Goal: Task Accomplishment & Management: Manage account settings

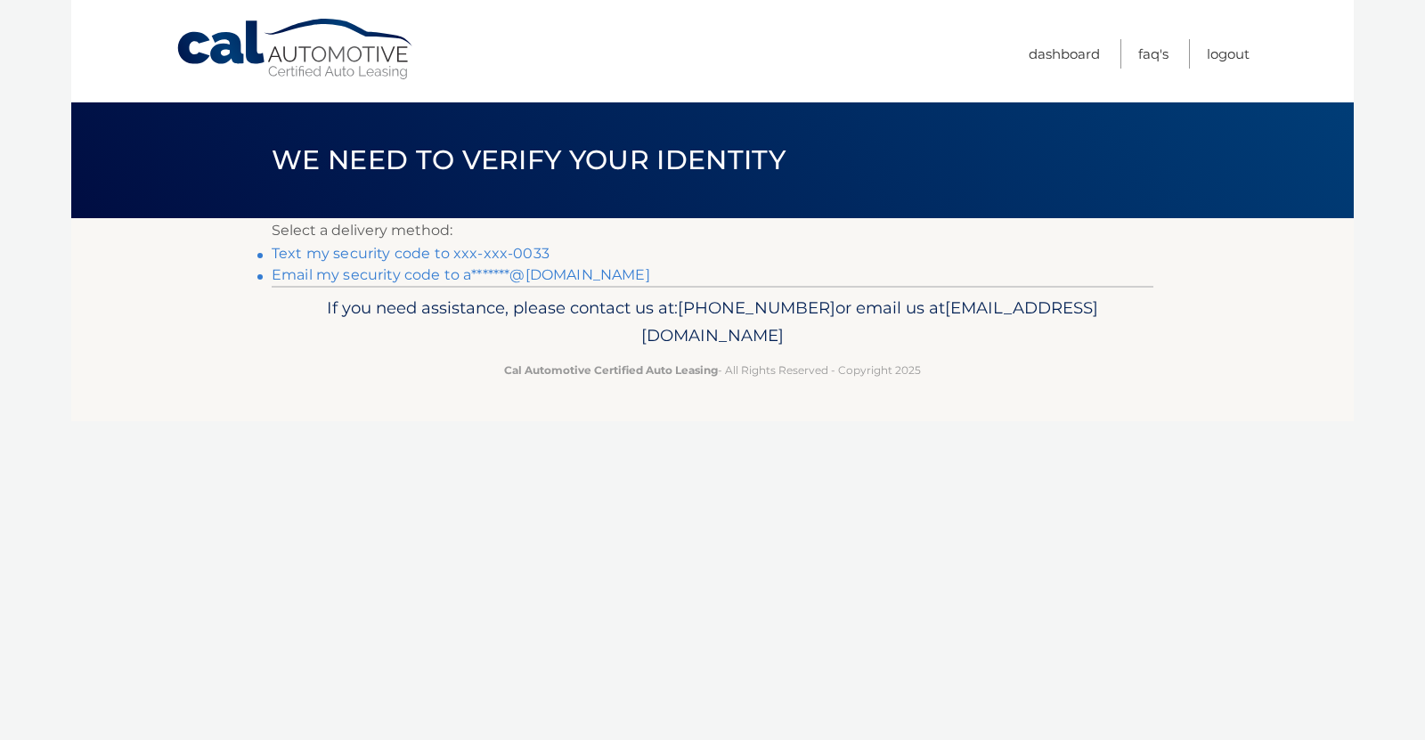
click at [392, 257] on link "Text my security code to xxx-xxx-0033" at bounding box center [411, 253] width 278 height 17
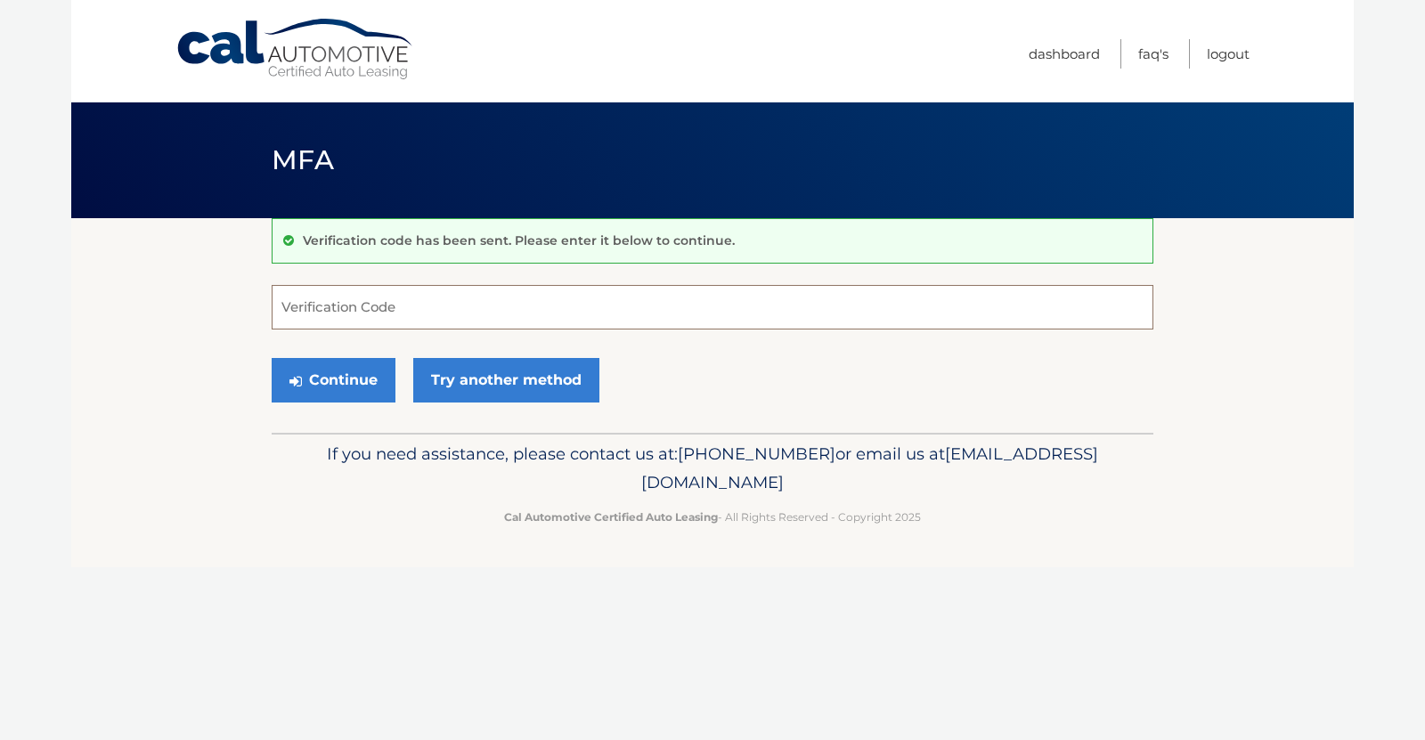
click at [348, 313] on input "Verification Code" at bounding box center [713, 307] width 882 height 45
type input "248420"
click at [349, 387] on button "Continue" at bounding box center [334, 380] width 124 height 45
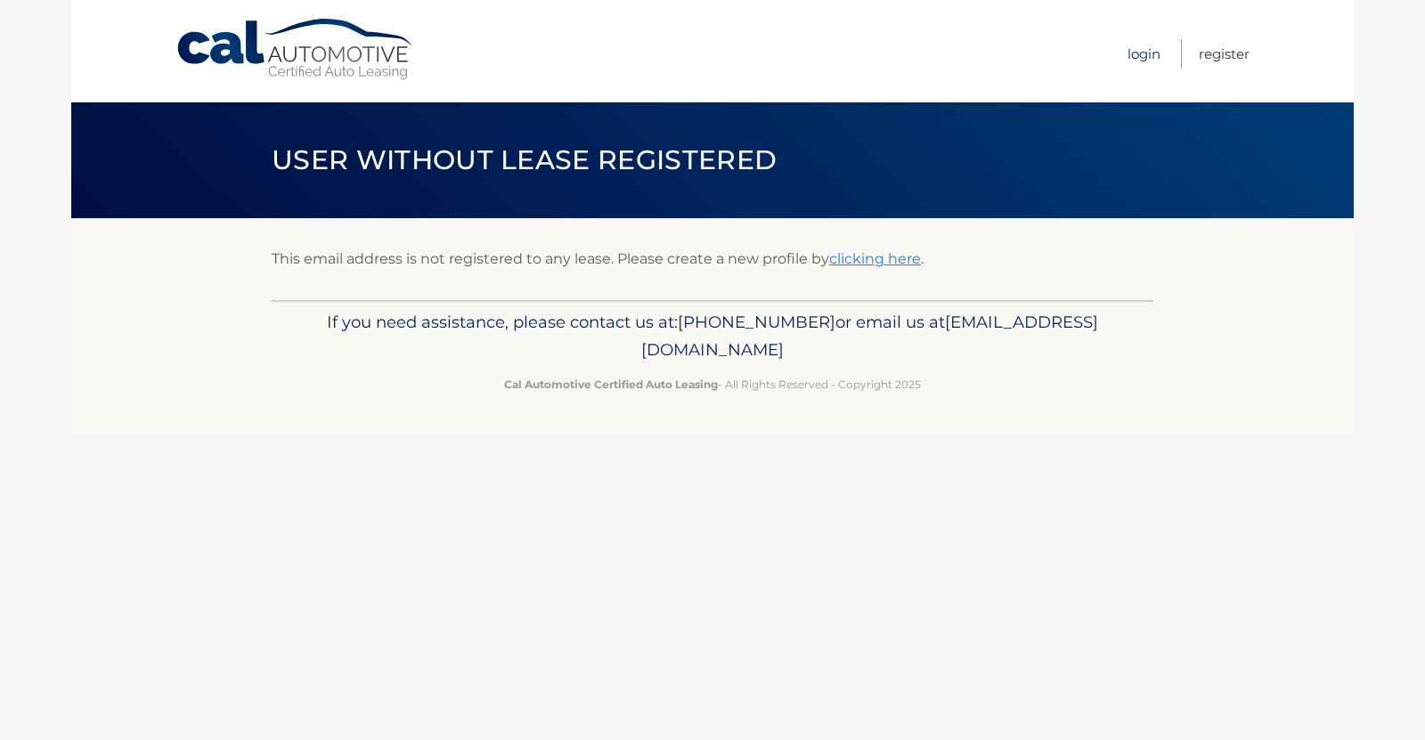
click at [1131, 59] on link "Login" at bounding box center [1144, 53] width 33 height 29
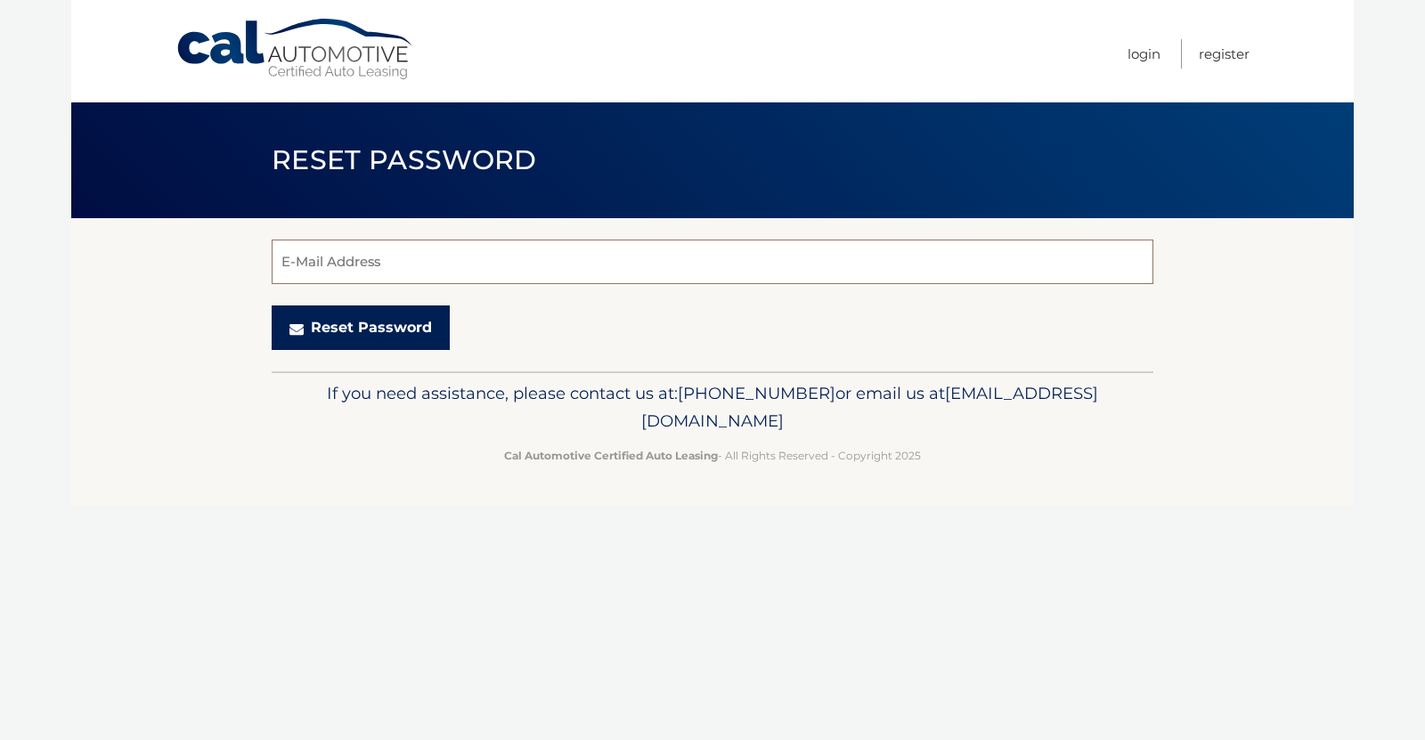
type input "armeeker@gmail.com"
click at [411, 325] on button "Reset Password" at bounding box center [361, 328] width 178 height 45
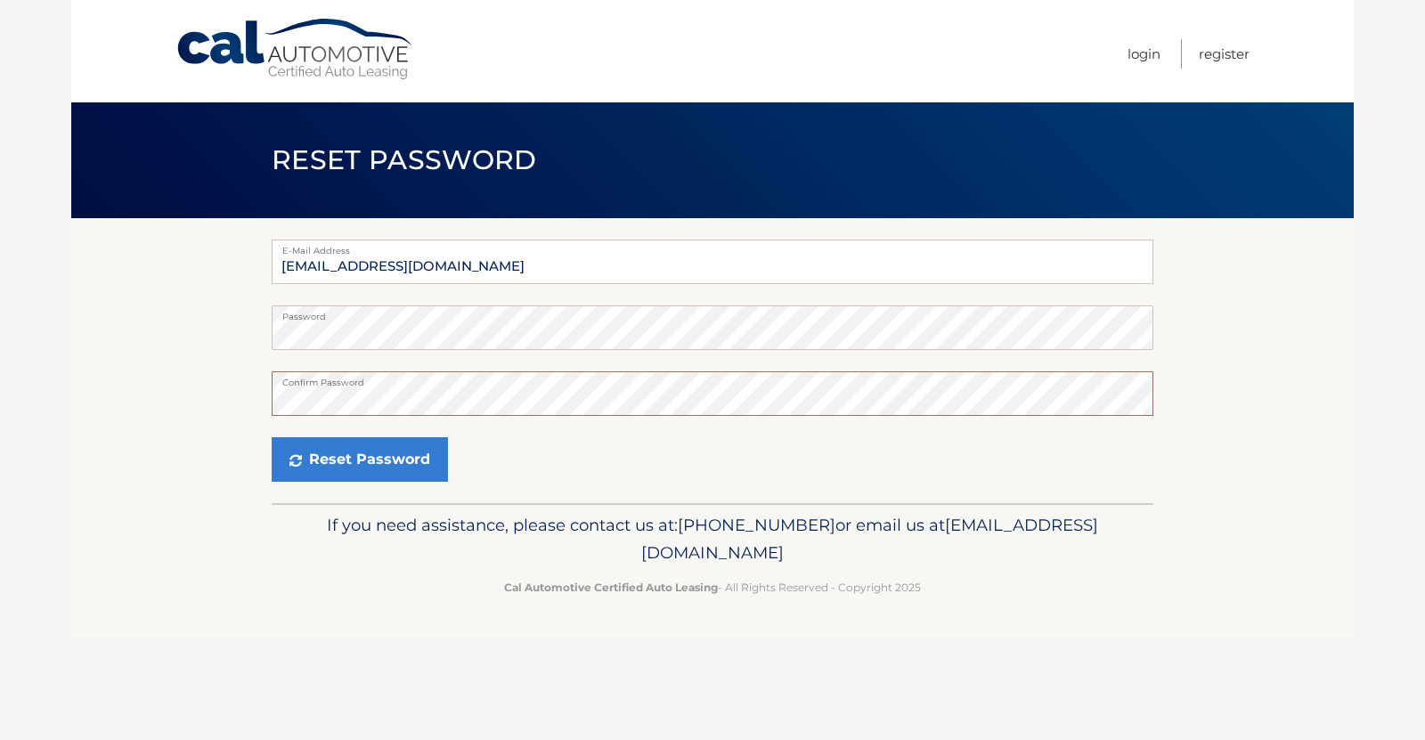
click at [272, 437] on button "Reset Password" at bounding box center [360, 459] width 176 height 45
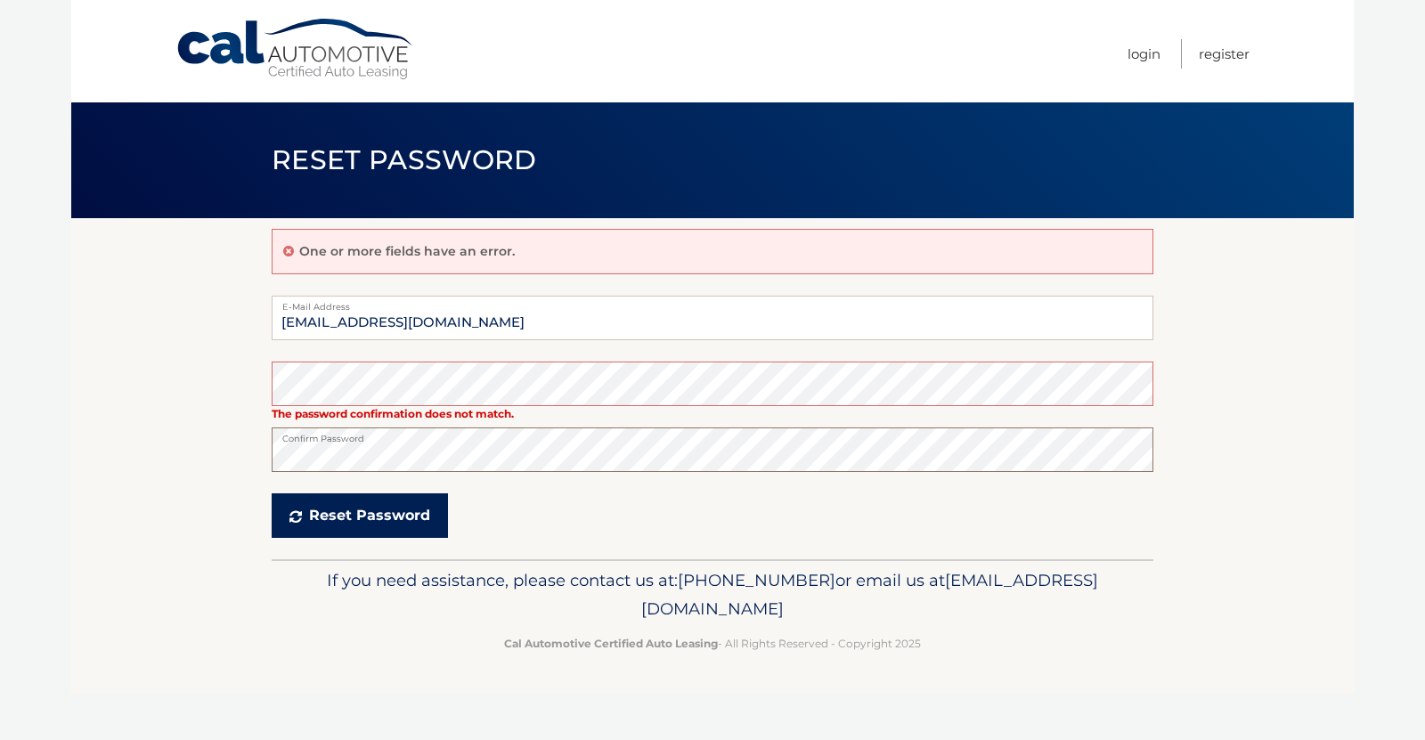
click at [341, 536] on button "Reset Password" at bounding box center [360, 515] width 176 height 45
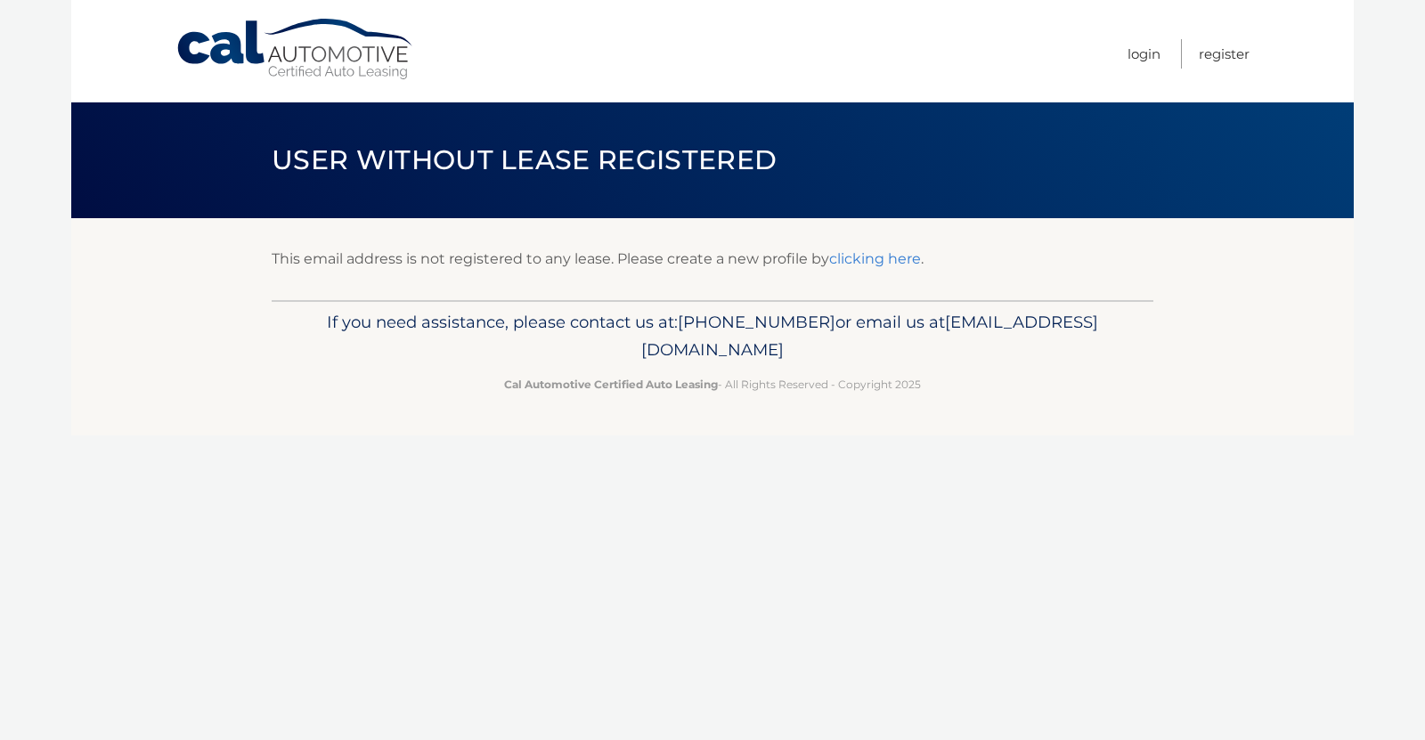
click at [882, 261] on link "clicking here" at bounding box center [875, 258] width 92 height 17
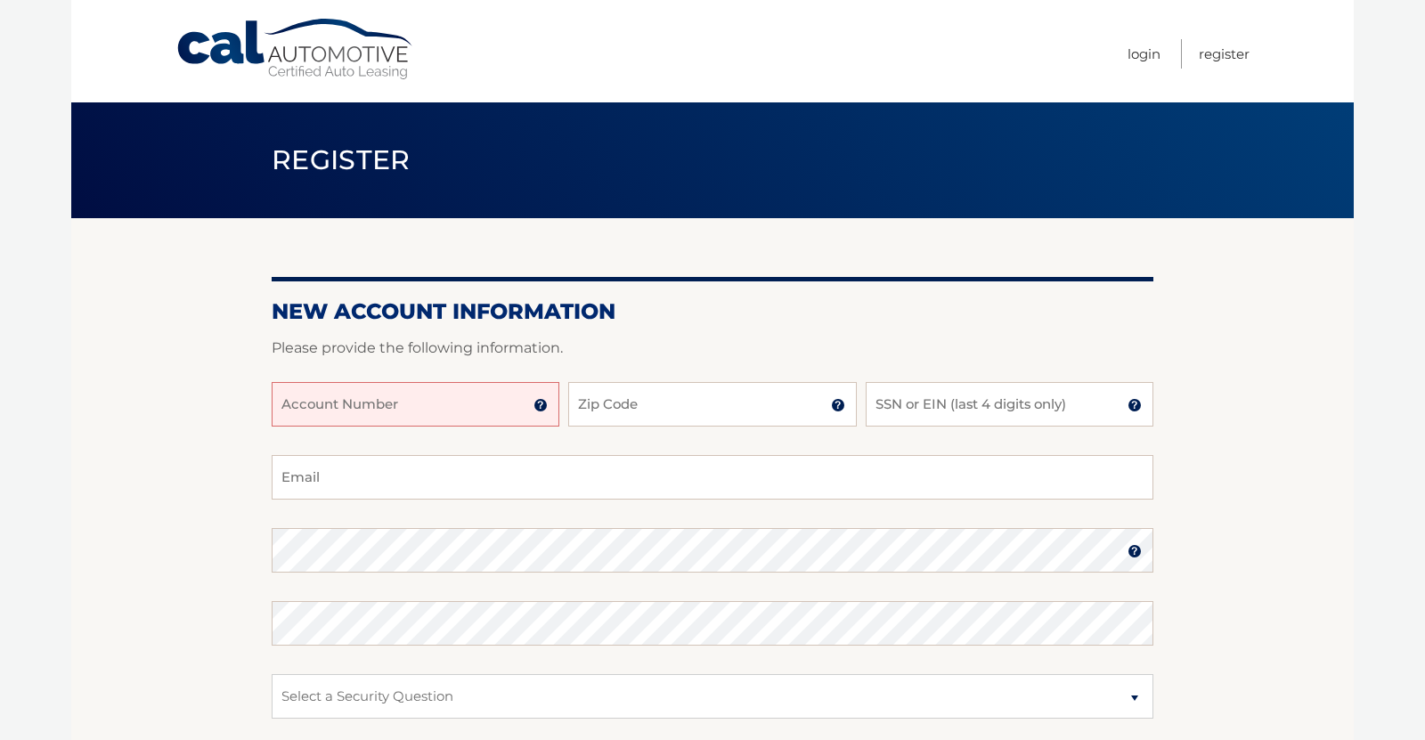
click at [452, 407] on input "Account Number" at bounding box center [416, 404] width 288 height 45
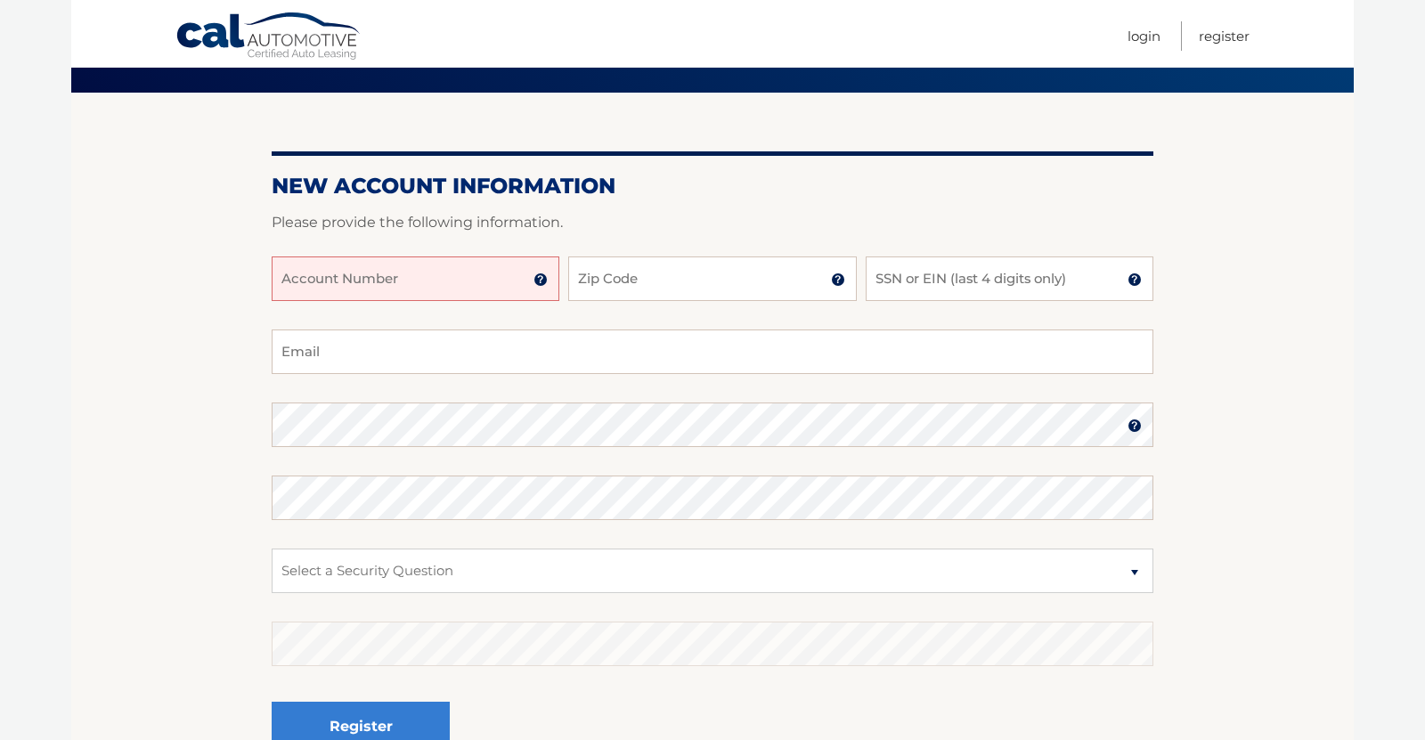
scroll to position [124, 0]
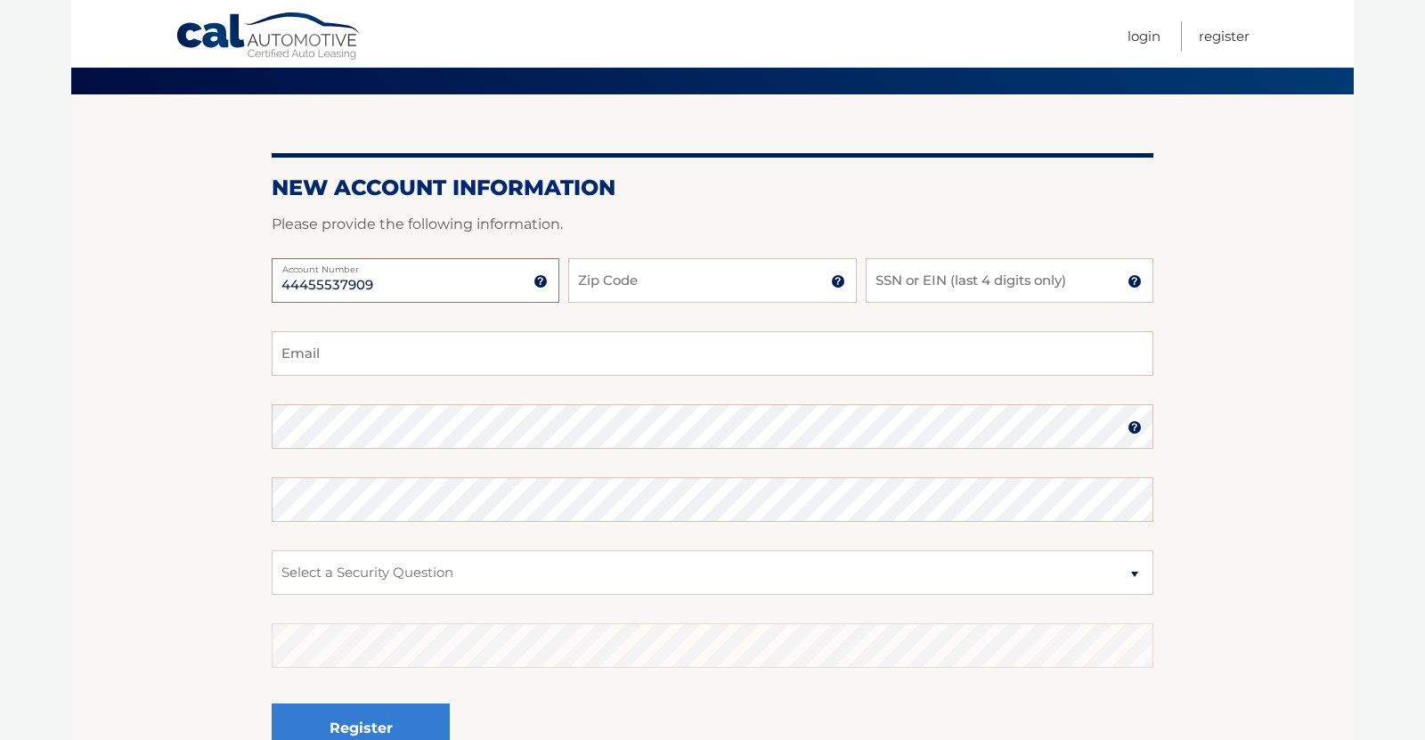
type input "44455537909"
click at [738, 284] on input "Zip Code" at bounding box center [712, 280] width 288 height 45
type input "18104"
type input "armeeker@gmail.com"
click at [938, 263] on input "SSN or EIN (last 4 digits only)" at bounding box center [1010, 280] width 288 height 45
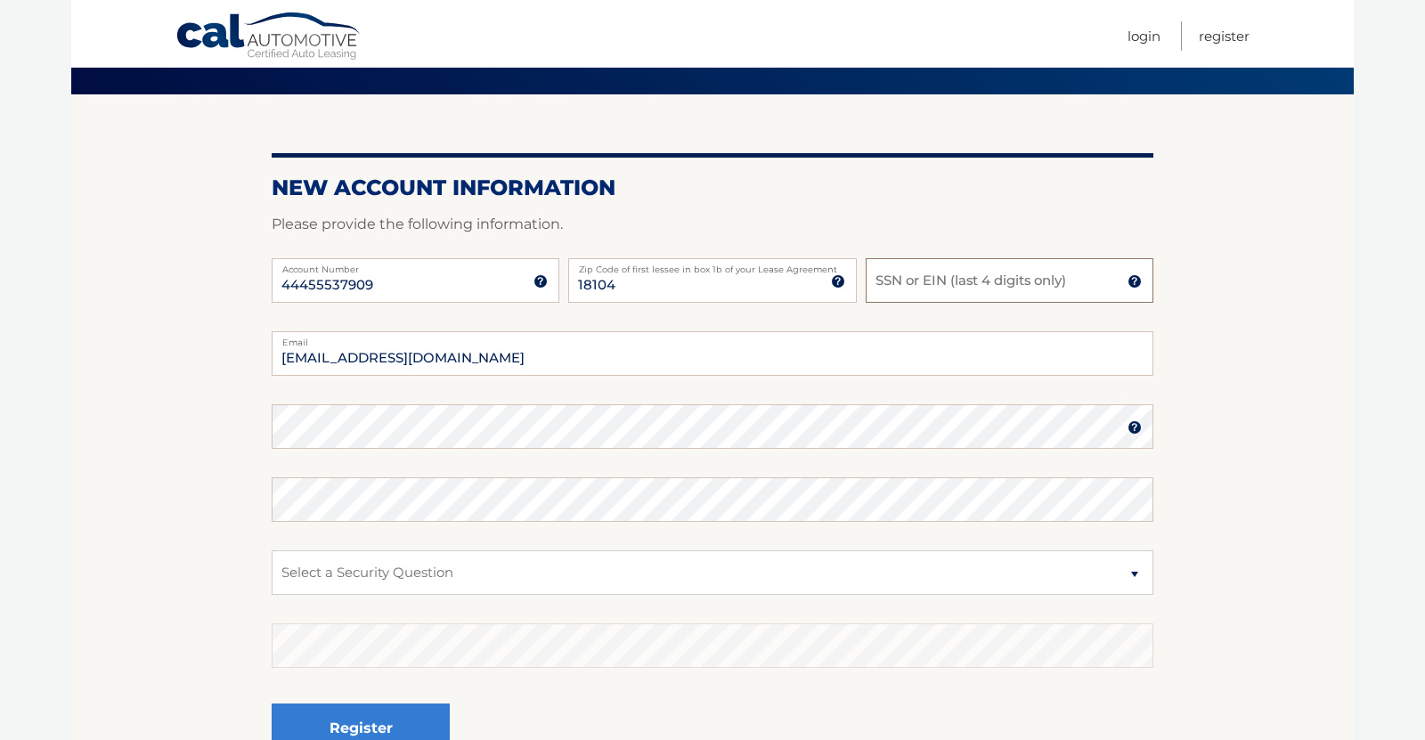
click at [936, 268] on input "SSN or EIN (last 4 digits only)" at bounding box center [1010, 280] width 288 height 45
type input "1970"
click at [573, 587] on select "Select a Security Question What was the name of your elementary school? What is…" at bounding box center [713, 572] width 882 height 45
select select "1"
click at [272, 550] on select "Select a Security Question What was the name of your elementary school? What is…" at bounding box center [713, 572] width 882 height 45
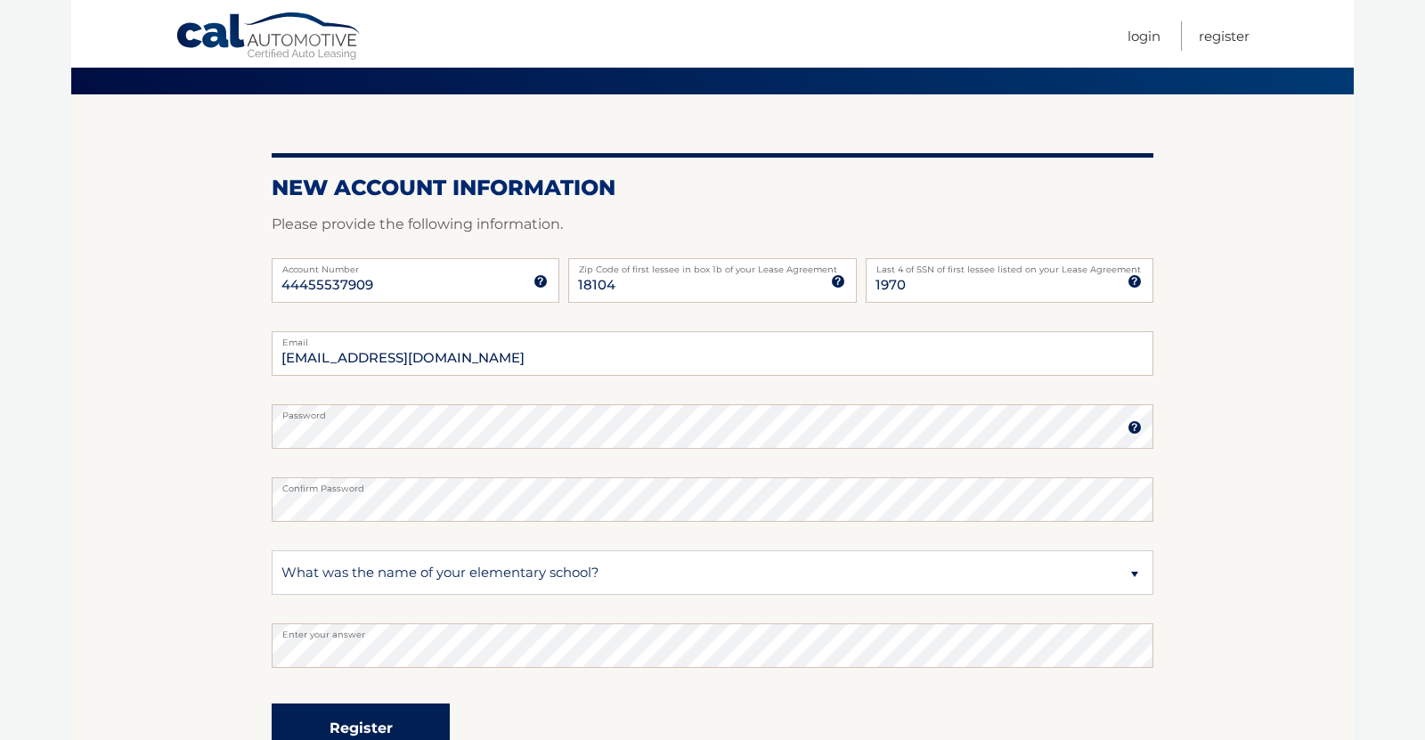
click at [402, 724] on button "Register" at bounding box center [361, 728] width 178 height 49
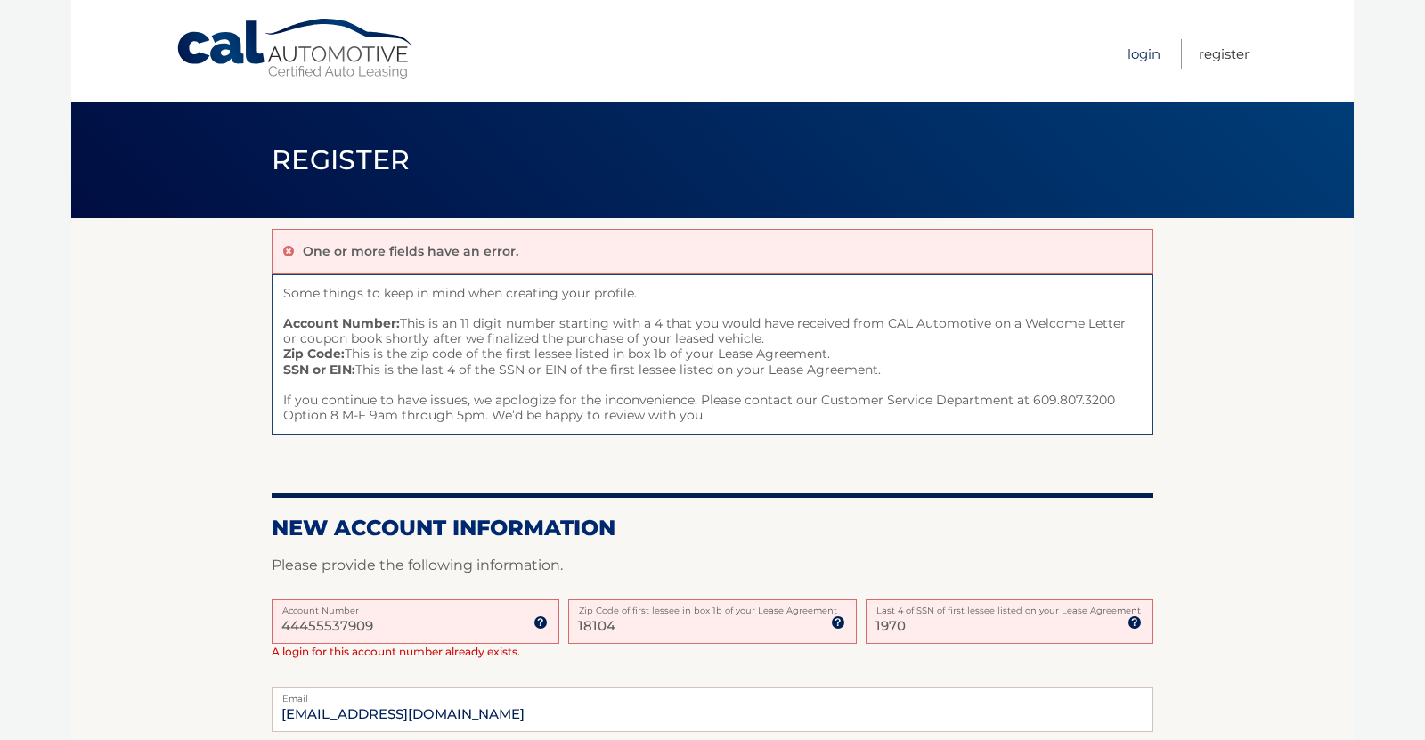
click at [1132, 44] on link "Login" at bounding box center [1144, 53] width 33 height 29
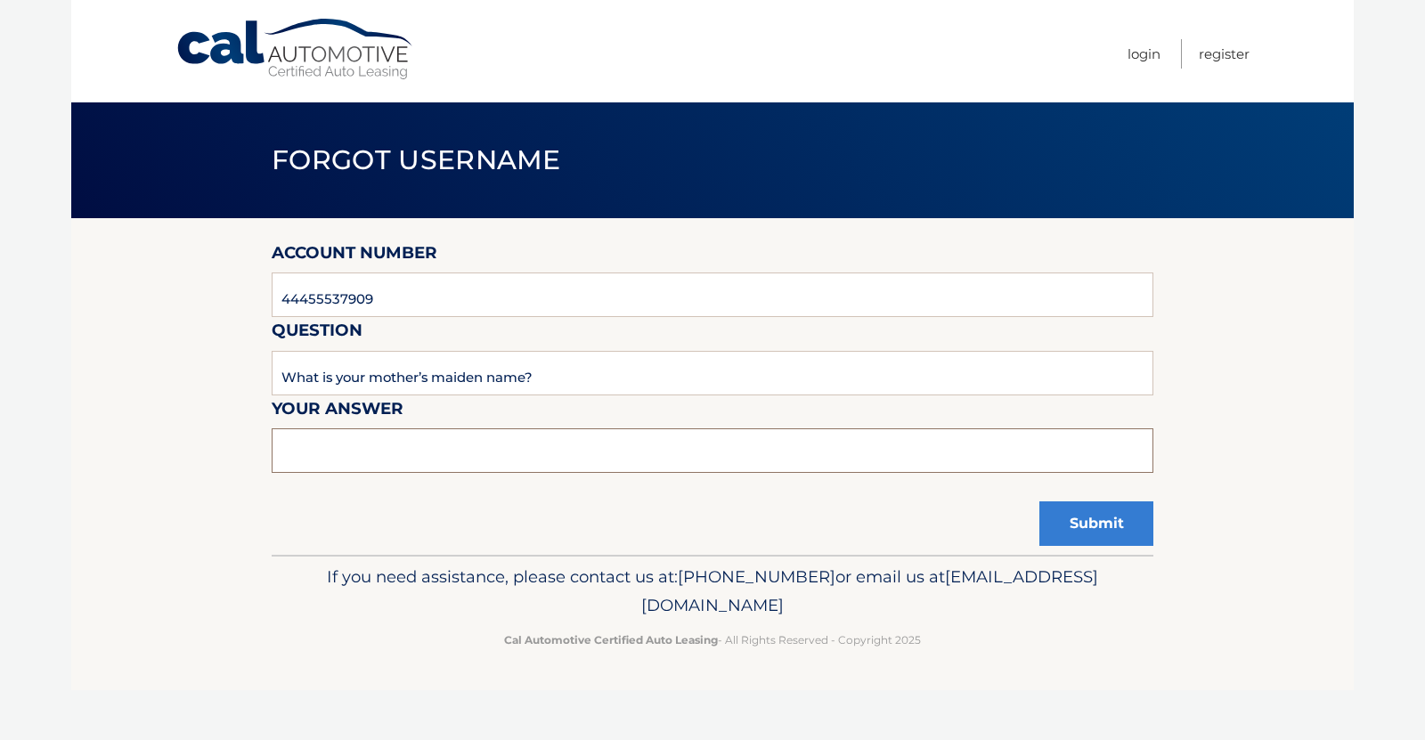
click at [454, 435] on input "text" at bounding box center [713, 450] width 882 height 45
type input "payne"
click at [1070, 534] on button "Submit" at bounding box center [1096, 523] width 114 height 45
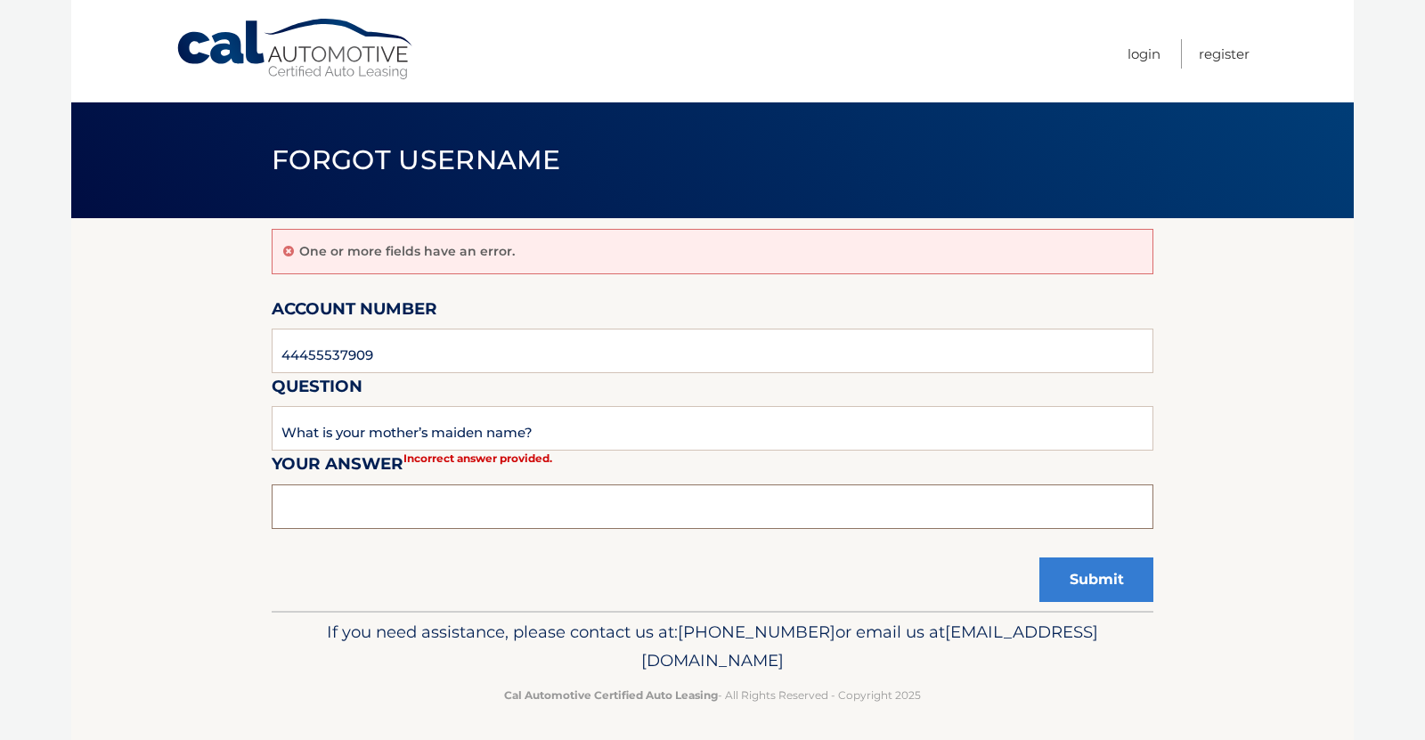
click at [608, 508] on input "text" at bounding box center [713, 507] width 882 height 45
type input "payne"
click at [1092, 597] on button "Submit" at bounding box center [1096, 580] width 114 height 45
click at [466, 499] on input "text" at bounding box center [713, 507] width 882 height 45
type input "[PERSON_NAME]"
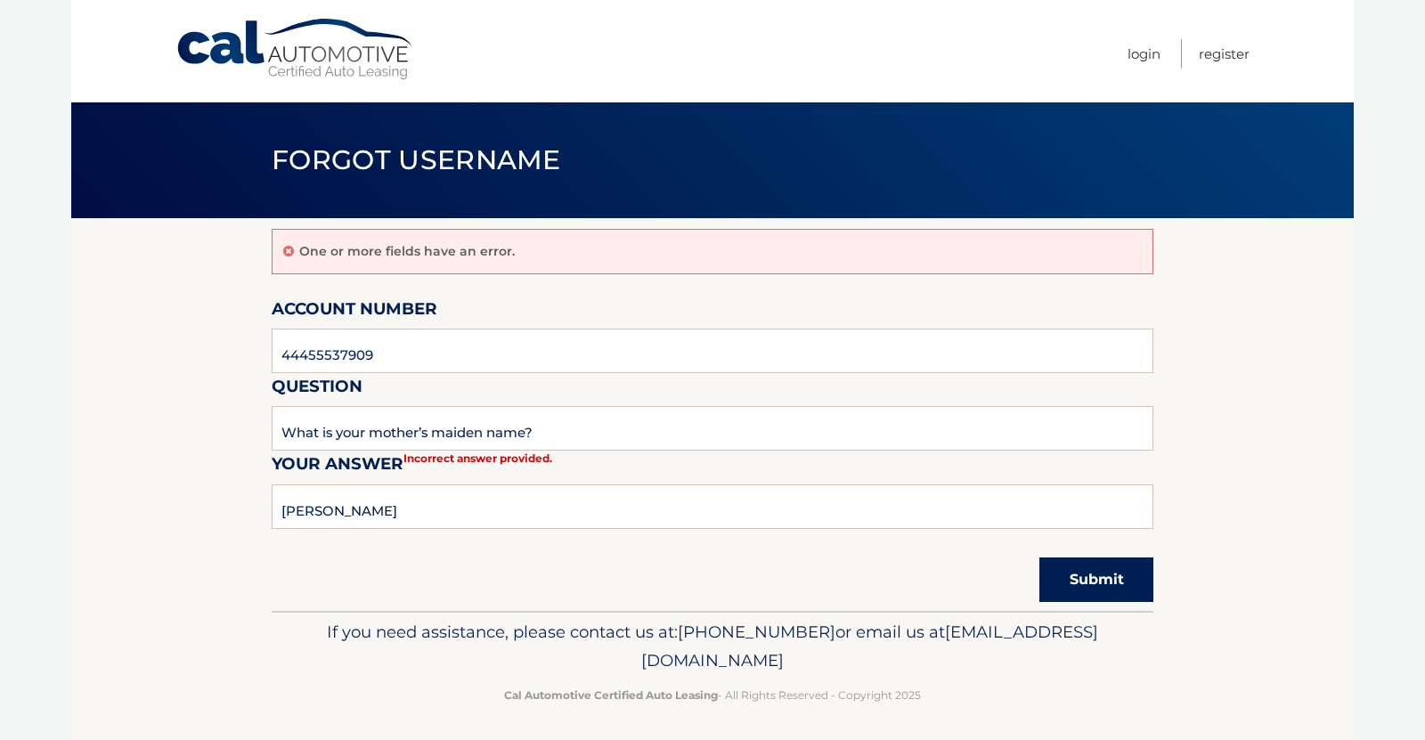
click at [1105, 575] on button "Submit" at bounding box center [1096, 580] width 114 height 45
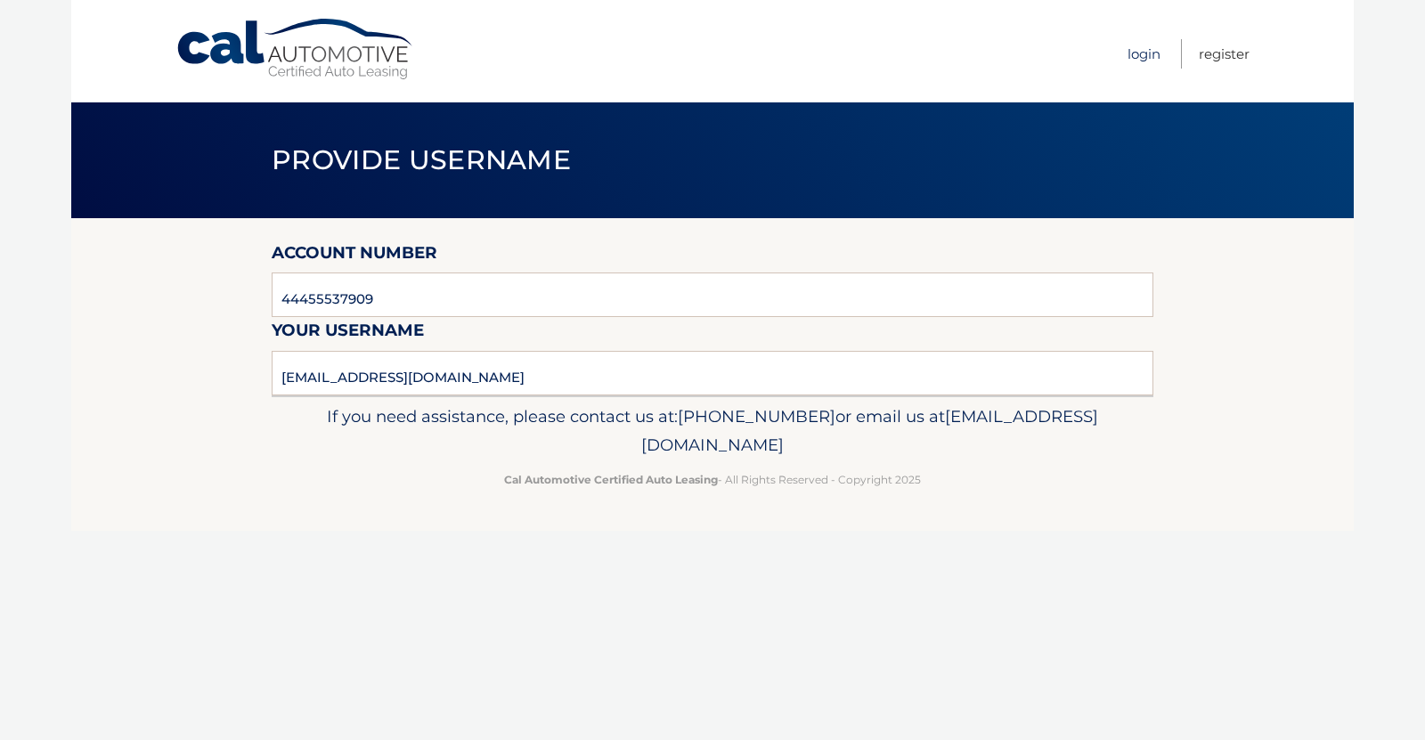
click at [1151, 49] on link "Login" at bounding box center [1144, 53] width 33 height 29
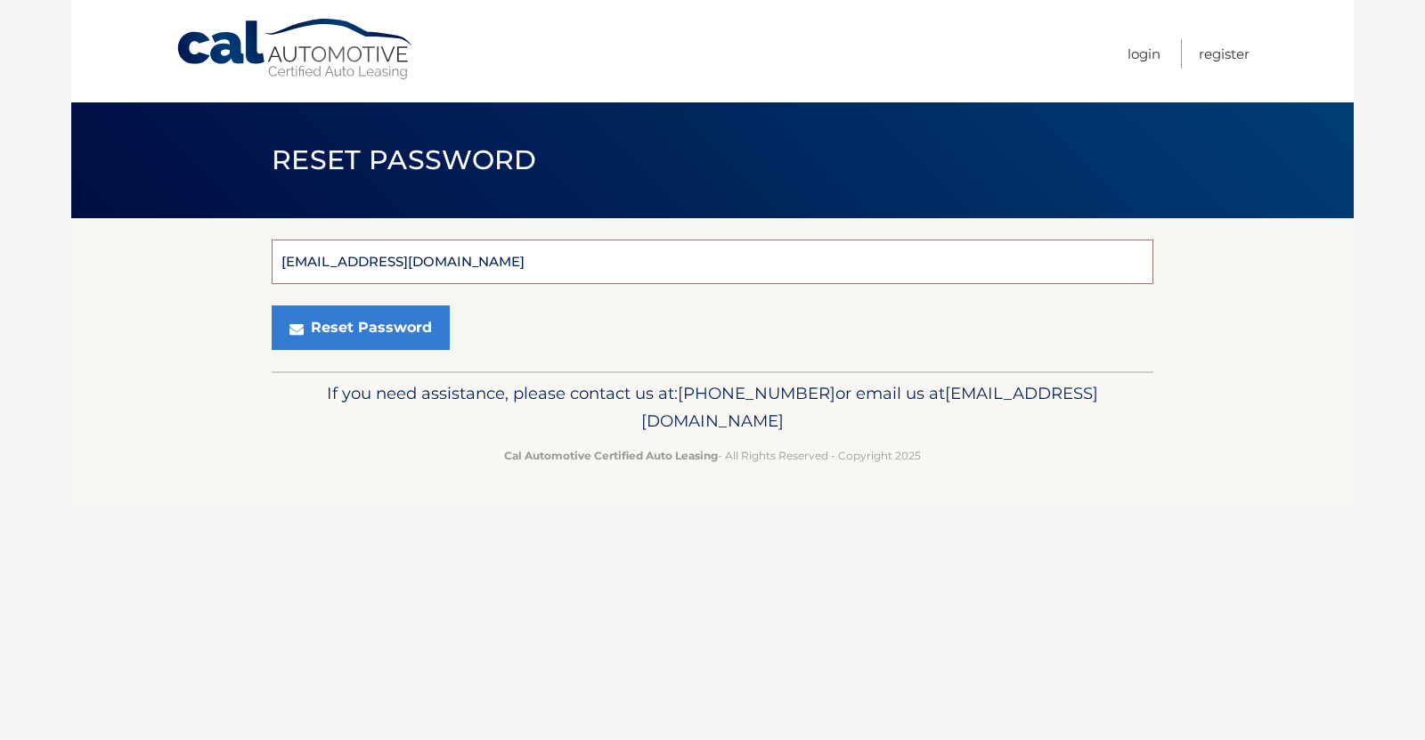
click at [430, 261] on div "armeeker@gmail.com E-Mail Address" at bounding box center [713, 262] width 882 height 45
click at [430, 261] on input "armeeker@gmail.com" at bounding box center [713, 262] width 882 height 45
type input "meekera@parklandsd.net"
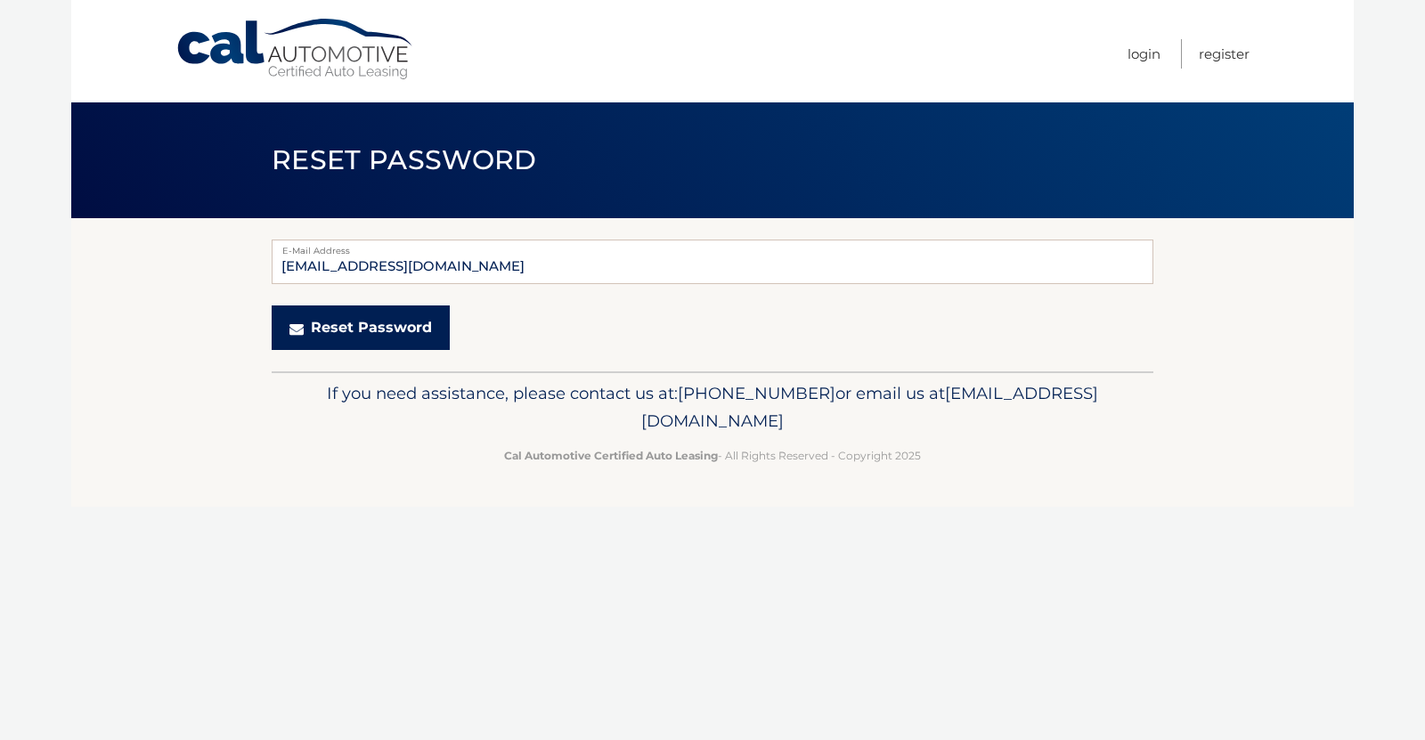
click at [402, 320] on button "Reset Password" at bounding box center [361, 328] width 178 height 45
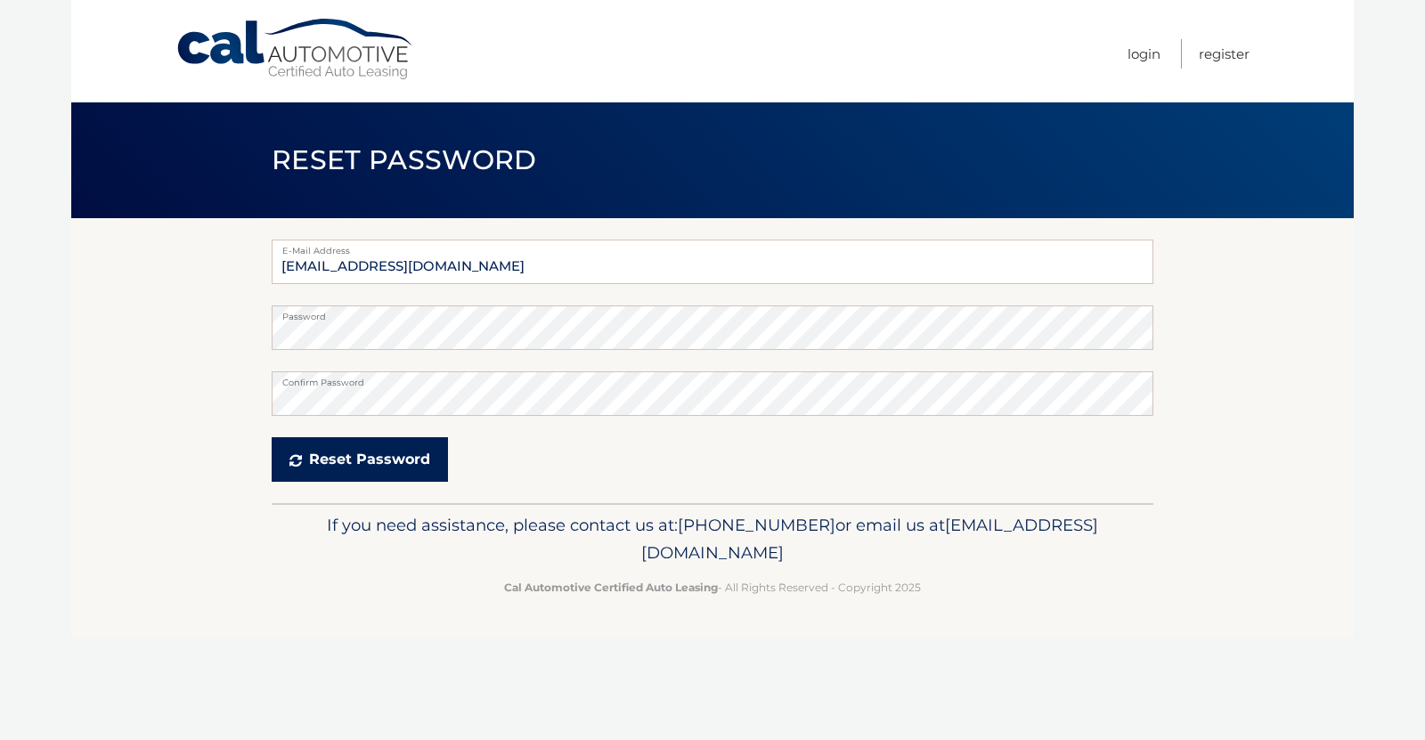
click at [331, 454] on button "Reset Password" at bounding box center [360, 459] width 176 height 45
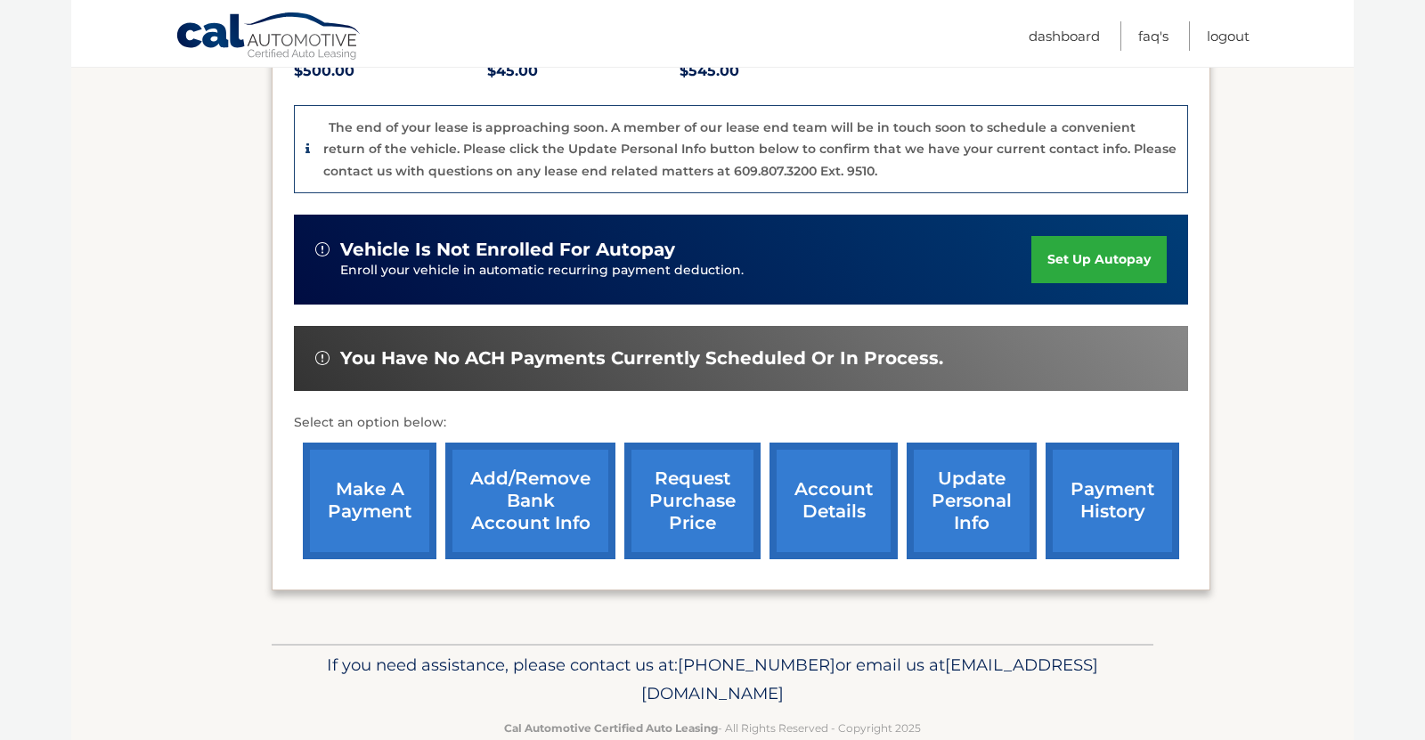
scroll to position [454, 0]
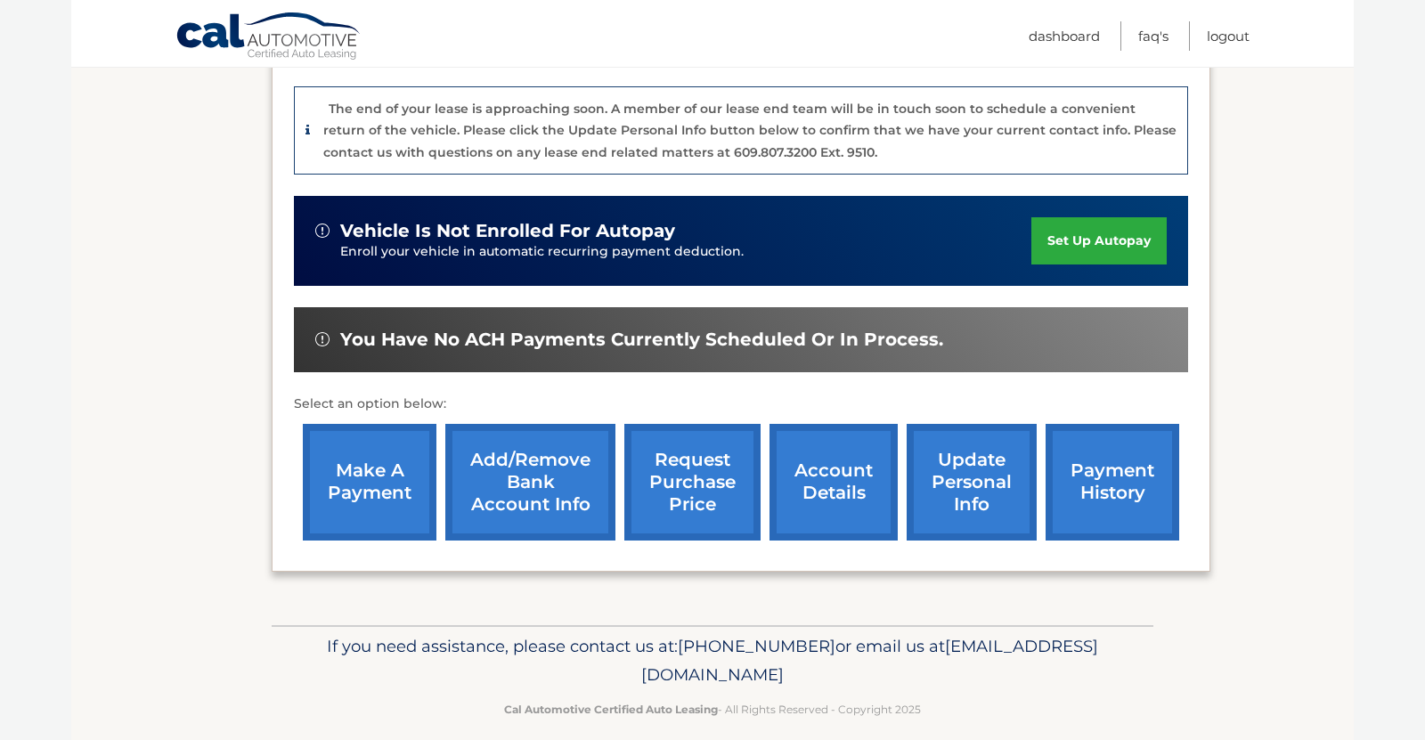
click at [693, 487] on link "request purchase price" at bounding box center [692, 482] width 136 height 117
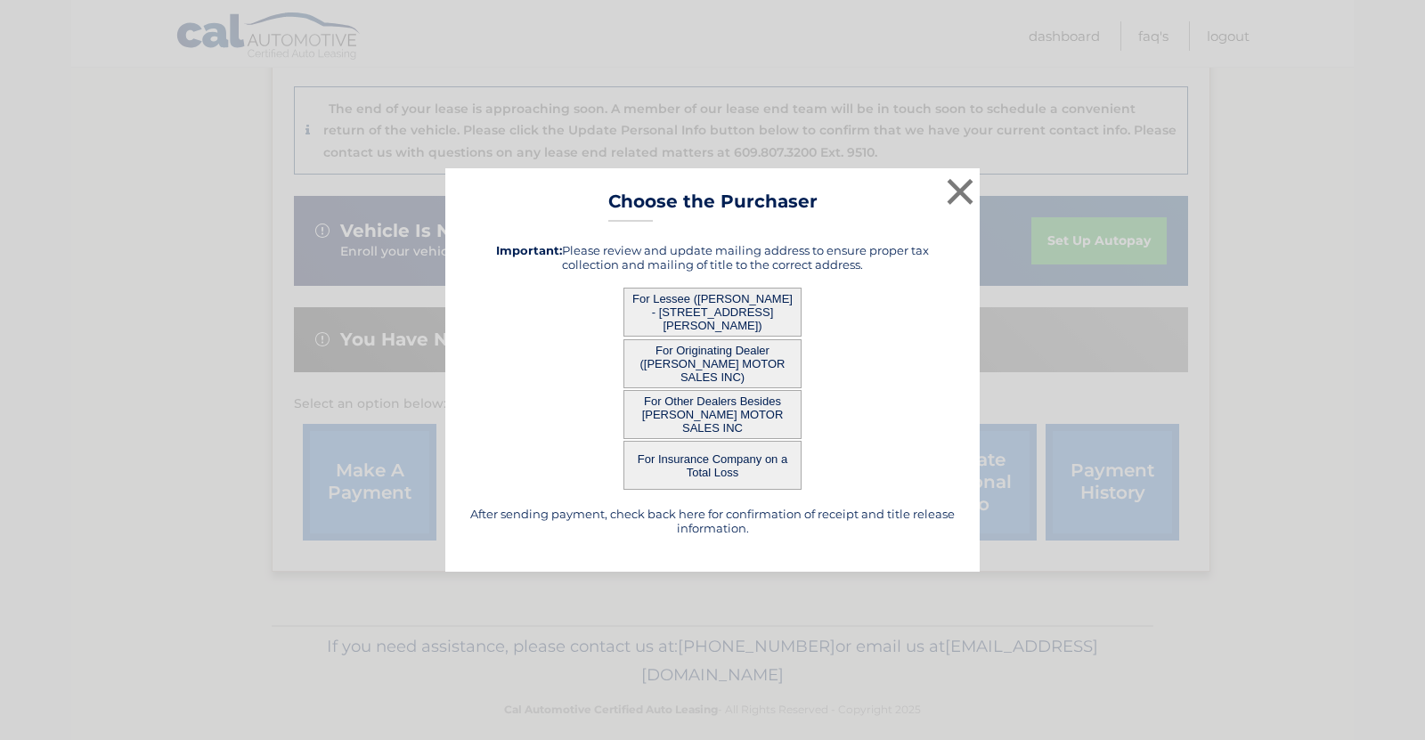
click at [758, 311] on button "For Lessee ([PERSON_NAME] - [STREET_ADDRESS][PERSON_NAME])" at bounding box center [713, 312] width 178 height 49
